Goal: Transaction & Acquisition: Purchase product/service

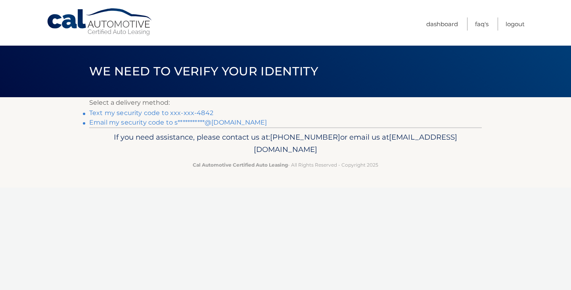
click at [202, 111] on link "Text my security code to xxx-xxx-4842" at bounding box center [151, 113] width 124 height 8
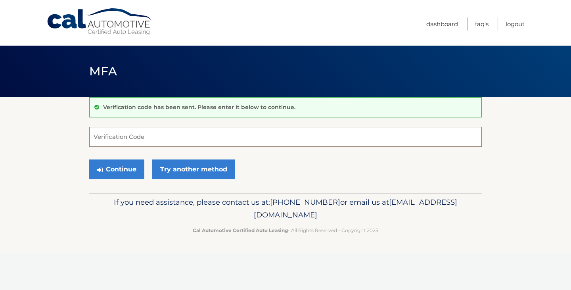
click at [207, 134] on input "Verification Code" at bounding box center [285, 137] width 393 height 20
type input "176404"
click at [89, 159] on button "Continue" at bounding box center [116, 169] width 55 height 20
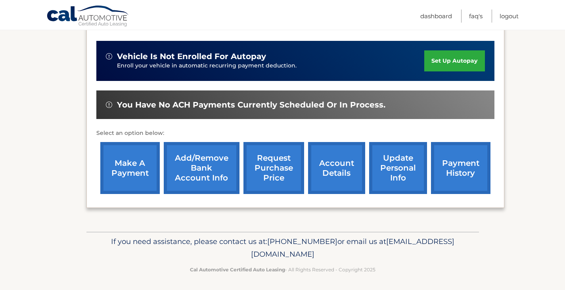
scroll to position [190, 0]
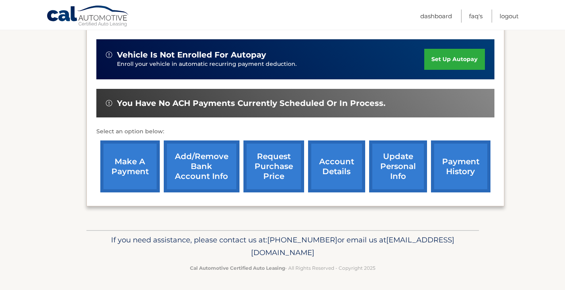
click at [123, 170] on link "make a payment" at bounding box center [130, 166] width 60 height 52
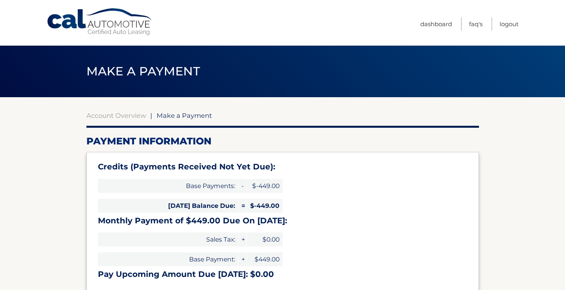
select select "Mzg3MTU0YzEtMjRmOS00NzRmLWEyYTItZWY4MDU5N2M4NzI3"
click at [508, 21] on link "Logout" at bounding box center [509, 23] width 19 height 13
